Goal: Information Seeking & Learning: Learn about a topic

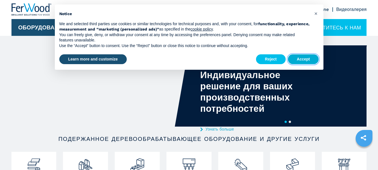
click at [301, 59] on button "Accept" at bounding box center [303, 59] width 31 height 10
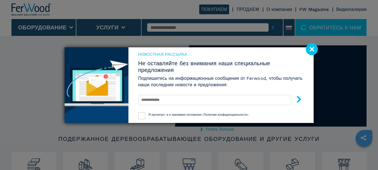
click at [311, 48] on image at bounding box center [311, 49] width 12 height 12
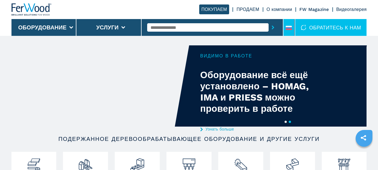
click at [285, 26] on icon at bounding box center [288, 26] width 6 height 1
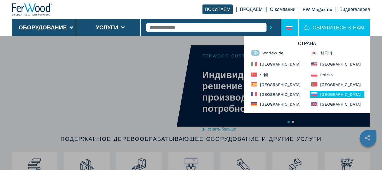
click at [375, 86] on div "Оборудование Кромкооблицовочные станки Форматно-раскроечные станки Обрабатывающ…" at bounding box center [191, 120] width 382 height 170
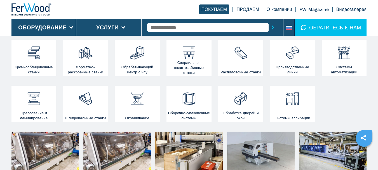
scroll to position [84, 0]
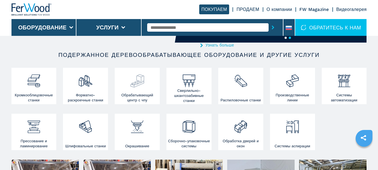
click at [135, 84] on img at bounding box center [137, 78] width 15 height 19
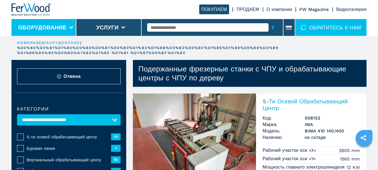
click at [40, 25] on button "Оборудование" at bounding box center [42, 27] width 48 height 7
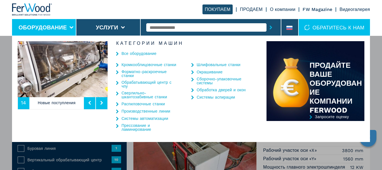
click at [128, 73] on link "Форматно-раскроечные станки" at bounding box center [149, 74] width 56 height 8
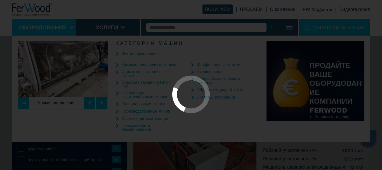
select select "**********"
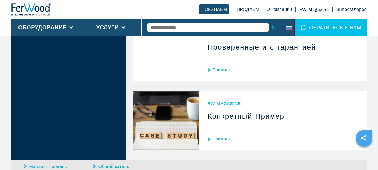
scroll to position [866, 0]
